Goal: Find specific page/section: Find specific page/section

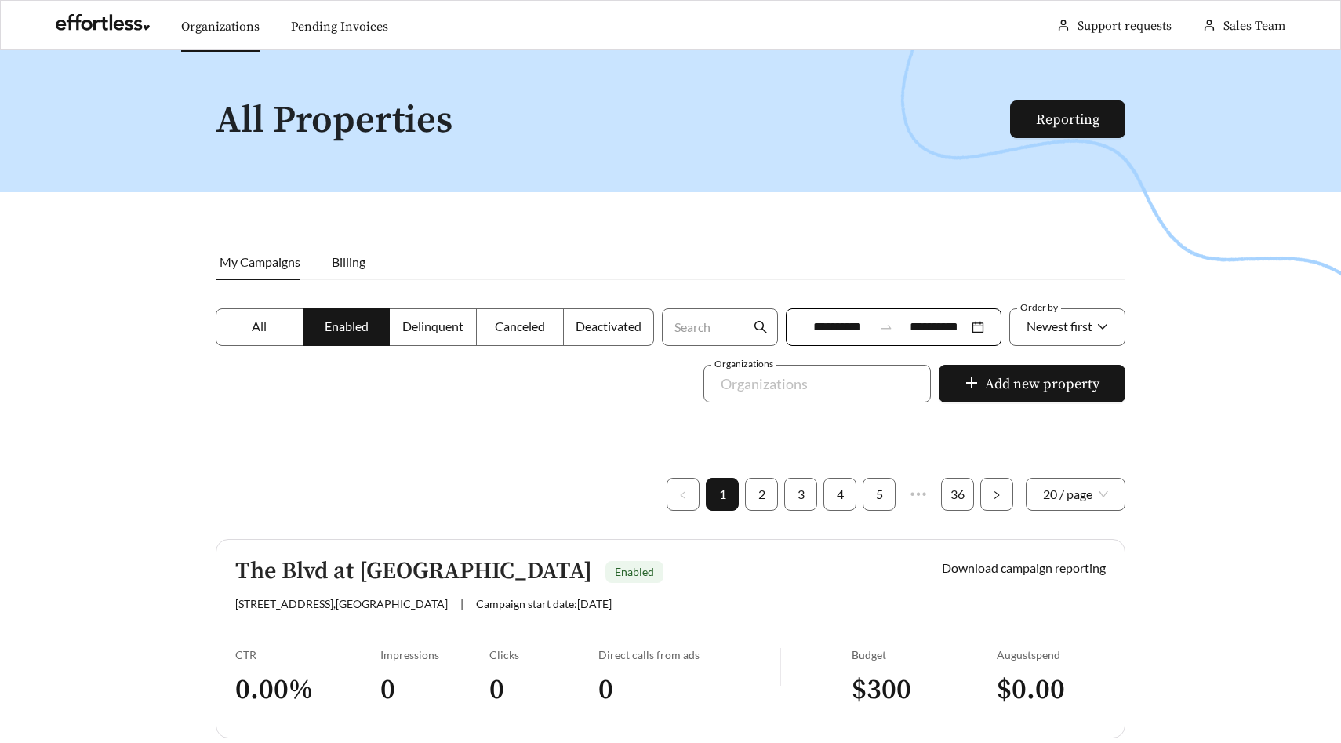
click at [254, 29] on link "Organizations" at bounding box center [220, 27] width 78 height 16
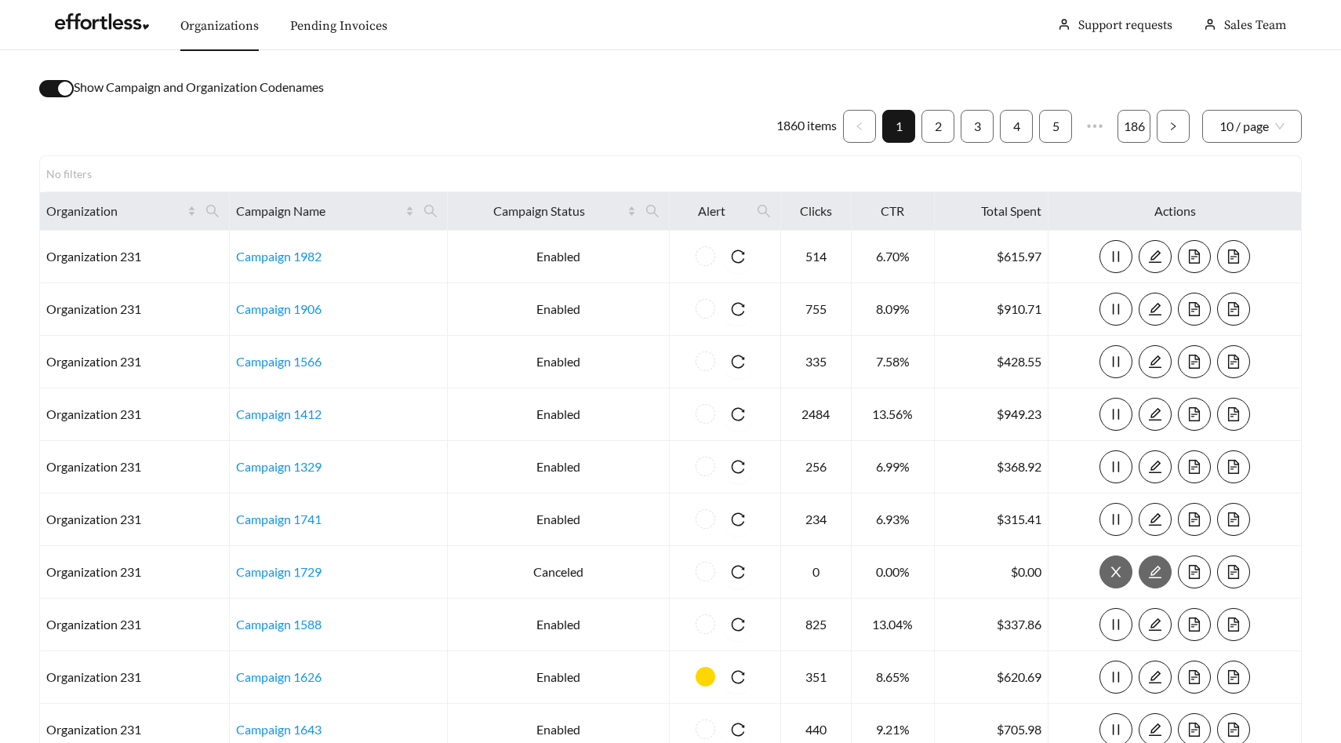
click at [64, 89] on div "button" at bounding box center [65, 89] width 14 height 14
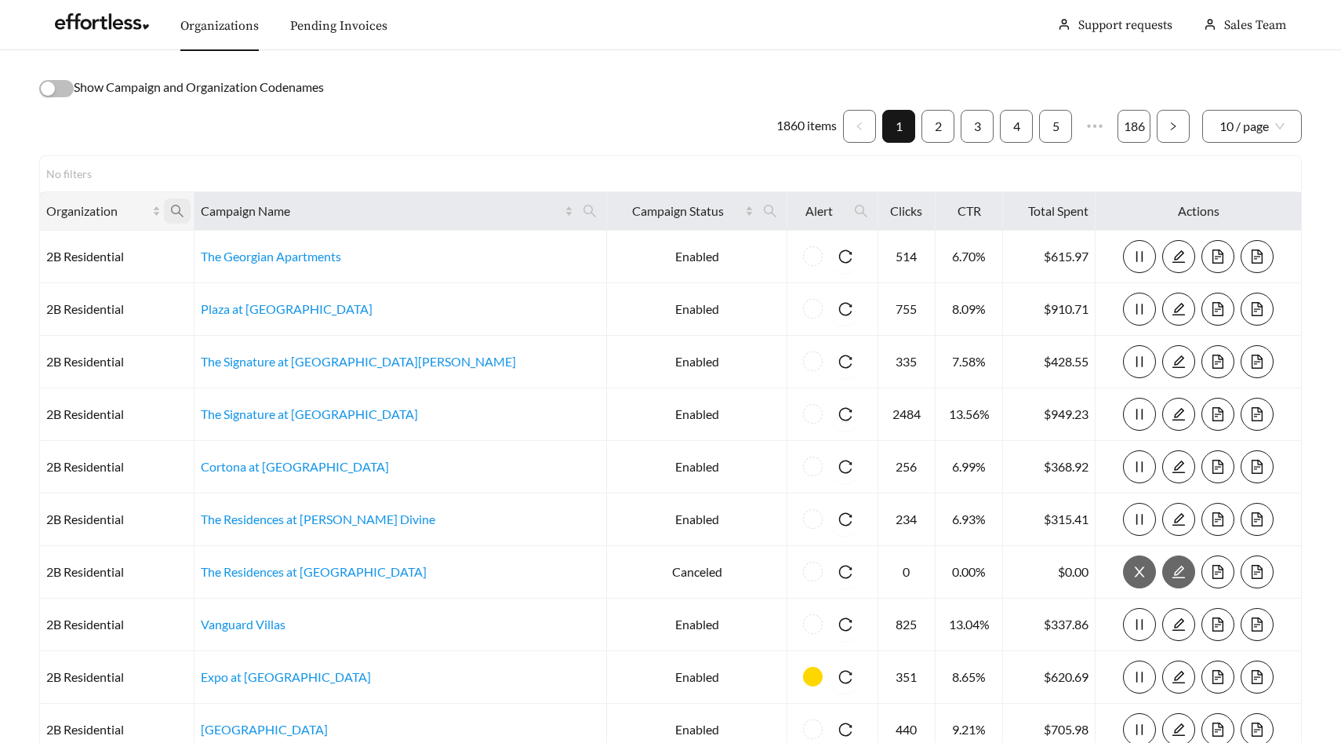
click at [184, 212] on icon "search" at bounding box center [177, 211] width 14 height 14
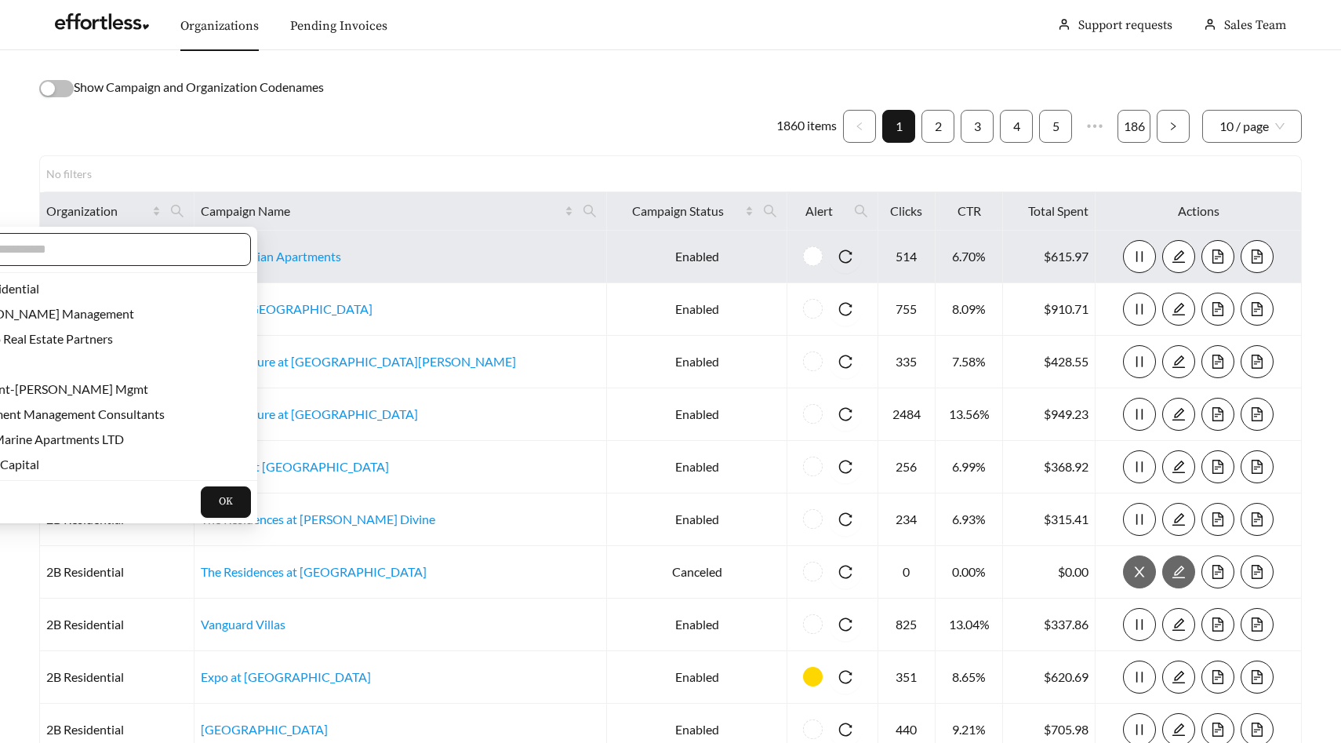
click at [148, 250] on input "text" at bounding box center [99, 249] width 269 height 19
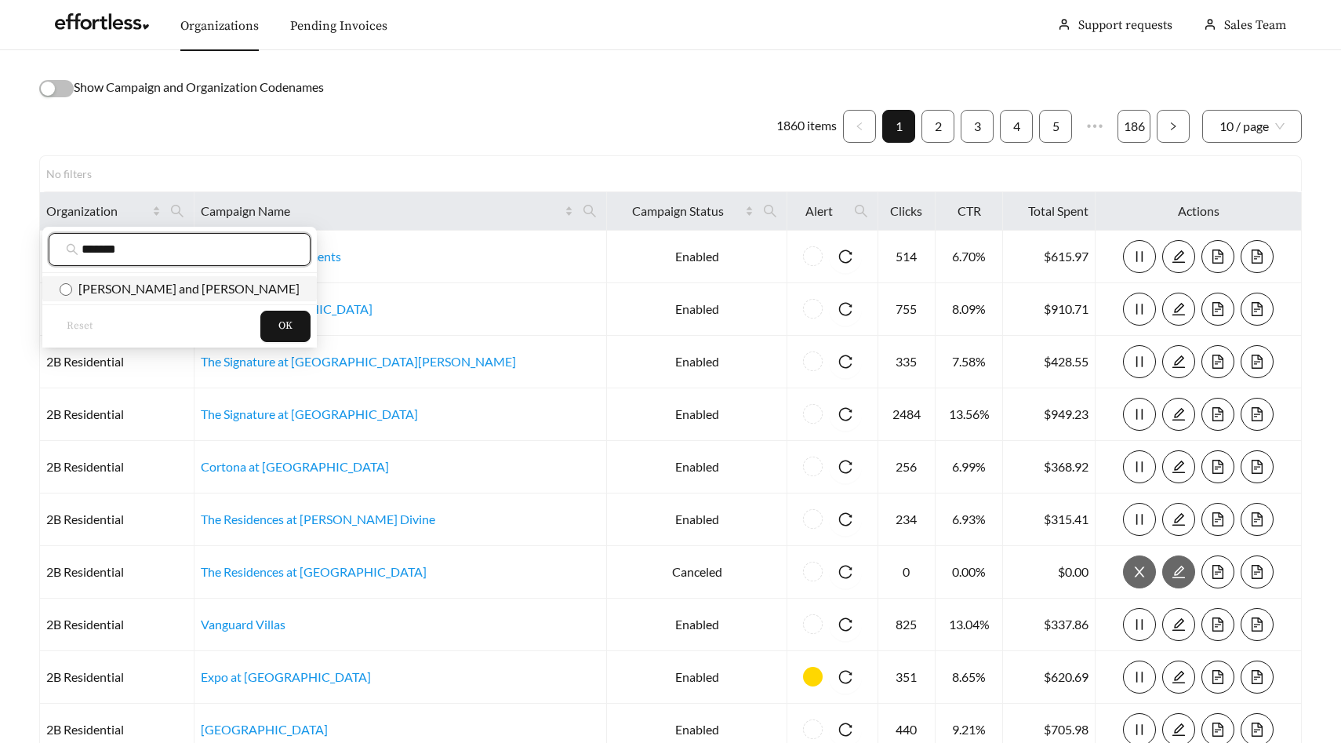
type input "*******"
click at [160, 293] on span "[PERSON_NAME] and [PERSON_NAME]" at bounding box center [185, 288] width 227 height 15
click at [278, 322] on span "OK" at bounding box center [285, 326] width 14 height 16
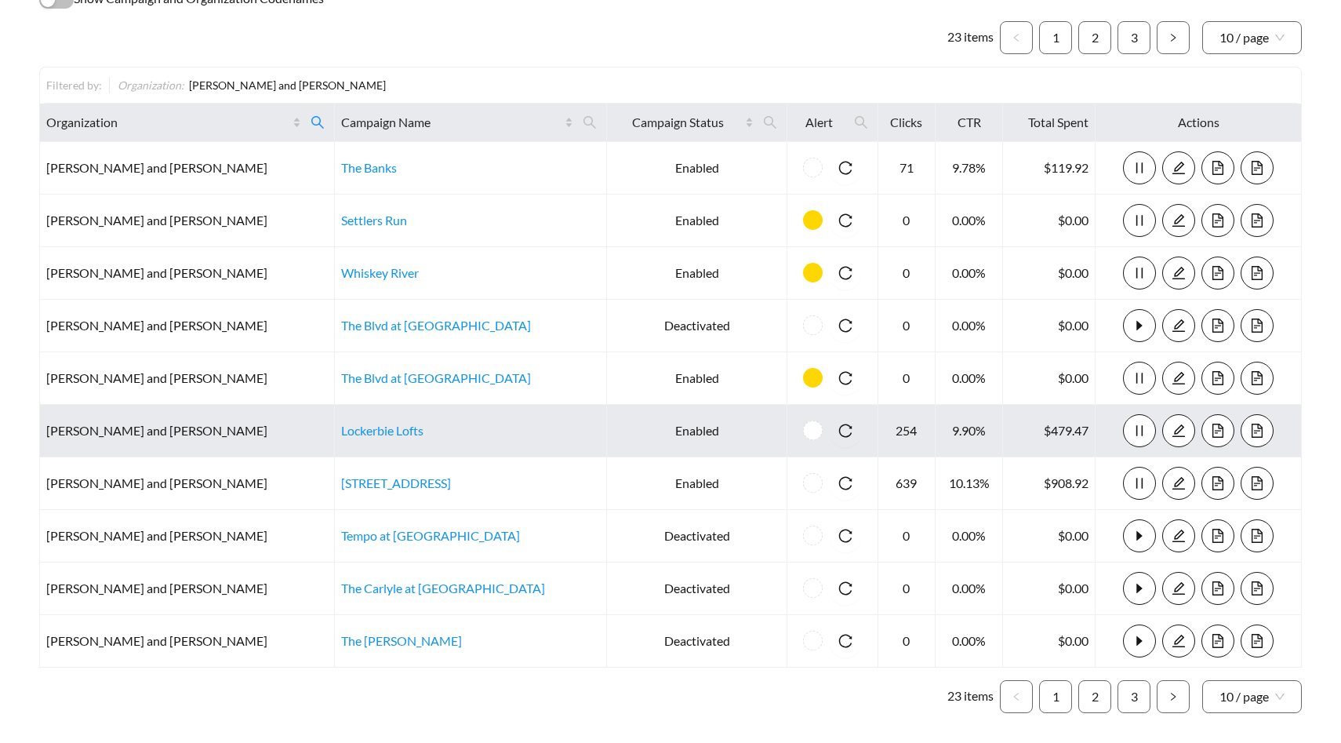
scroll to position [155, 0]
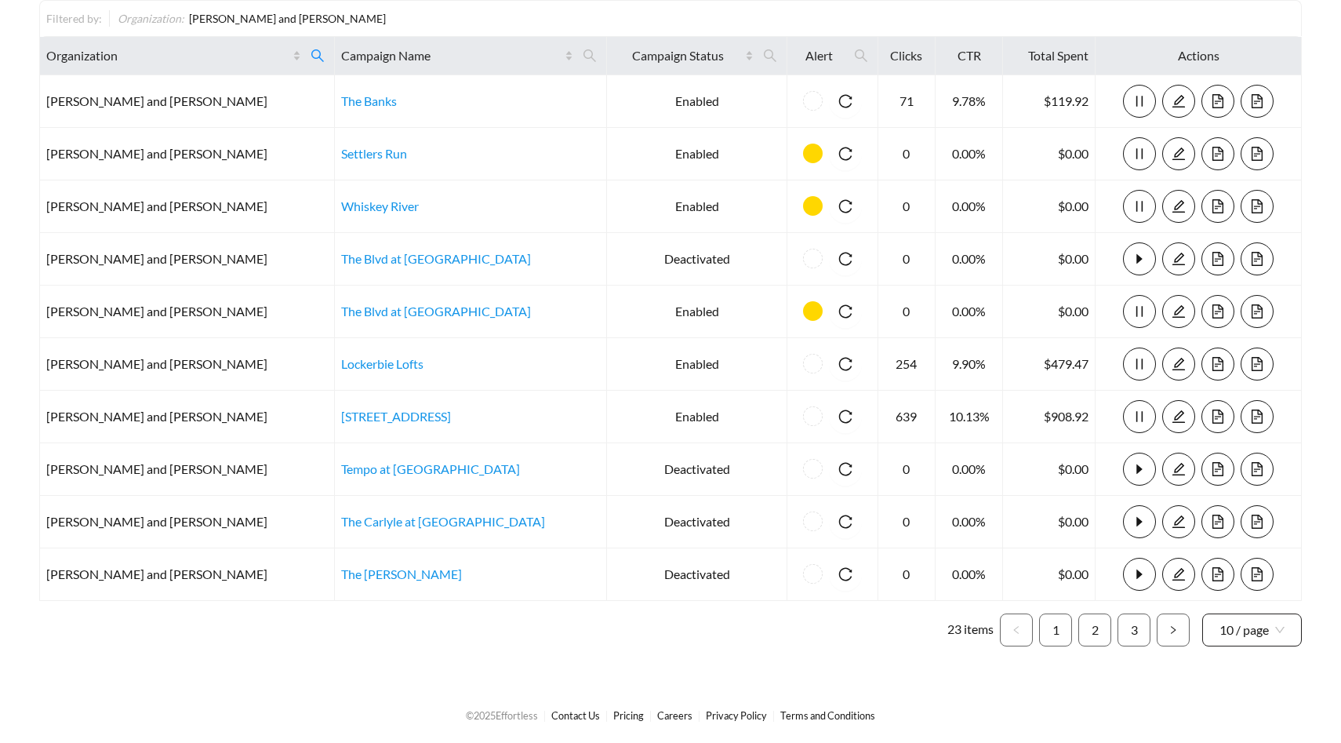
click at [1242, 638] on span "10 / page" at bounding box center [1252, 629] width 65 height 31
click at [1261, 563] on div "50 / page" at bounding box center [1253, 569] width 66 height 17
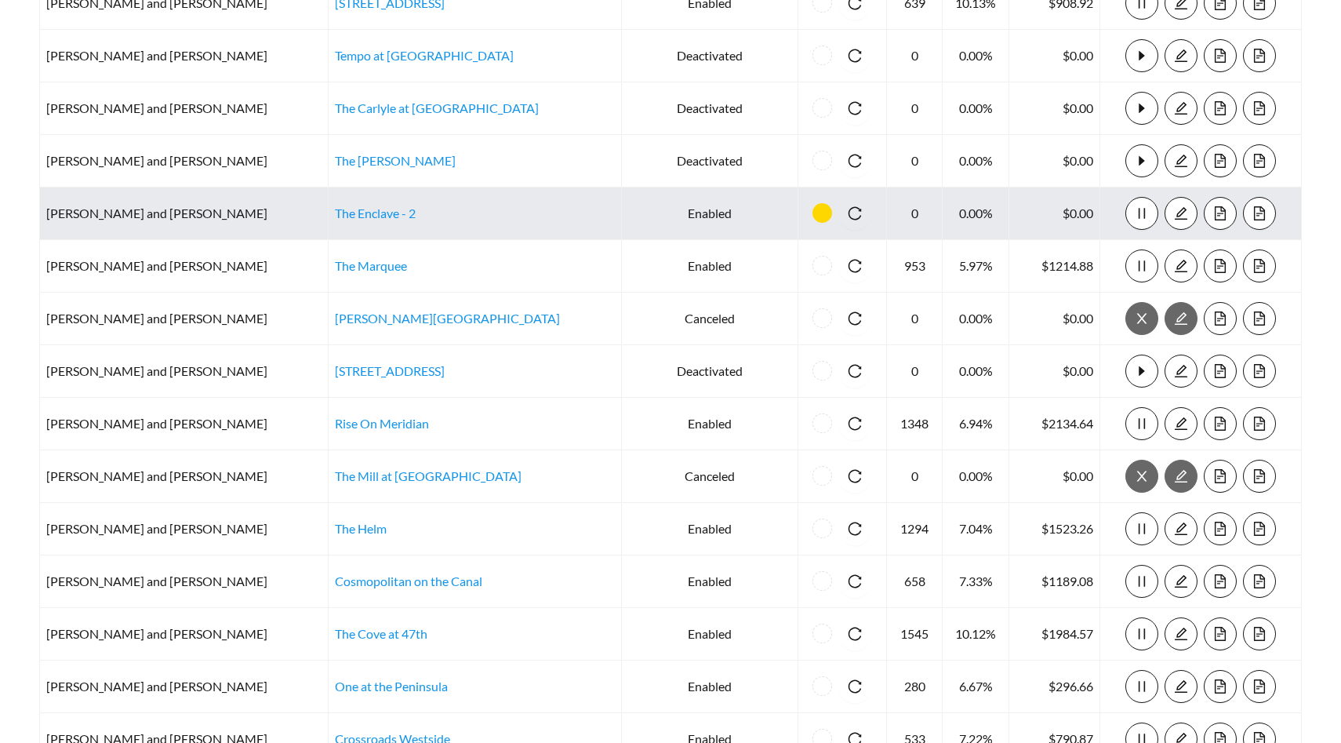
scroll to position [568, 0]
click at [335, 213] on link "The Enclave - 2" at bounding box center [375, 213] width 81 height 15
